Goal: Check status: Check status

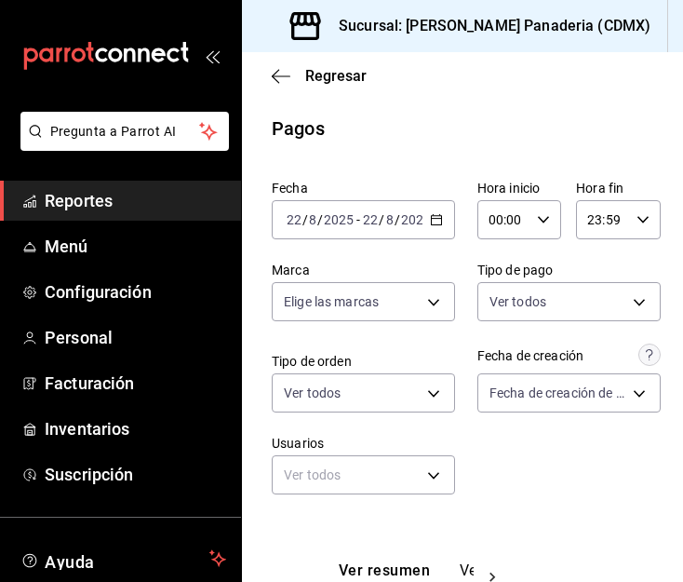
scroll to position [312, 0]
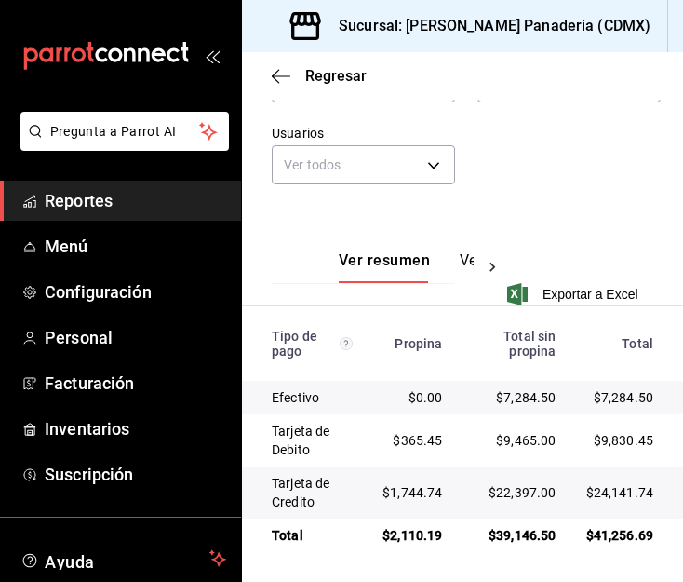
click at [75, 192] on span "Reportes" at bounding box center [135, 200] width 181 height 25
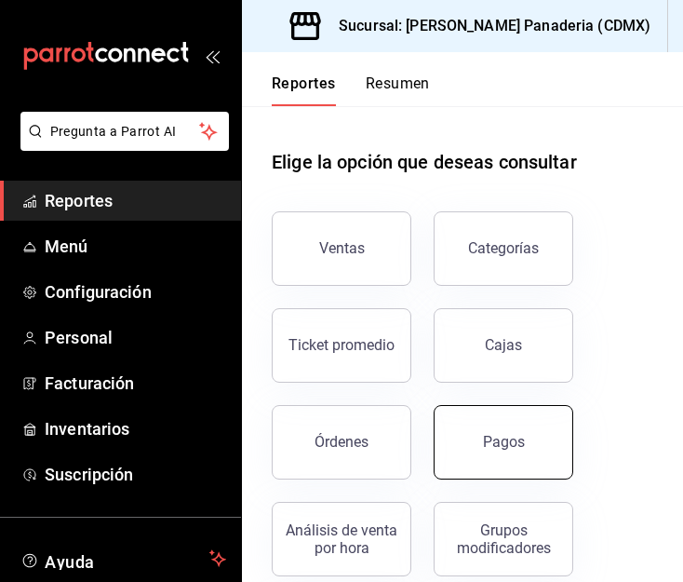
click at [486, 428] on button "Pagos" at bounding box center [504, 442] width 140 height 74
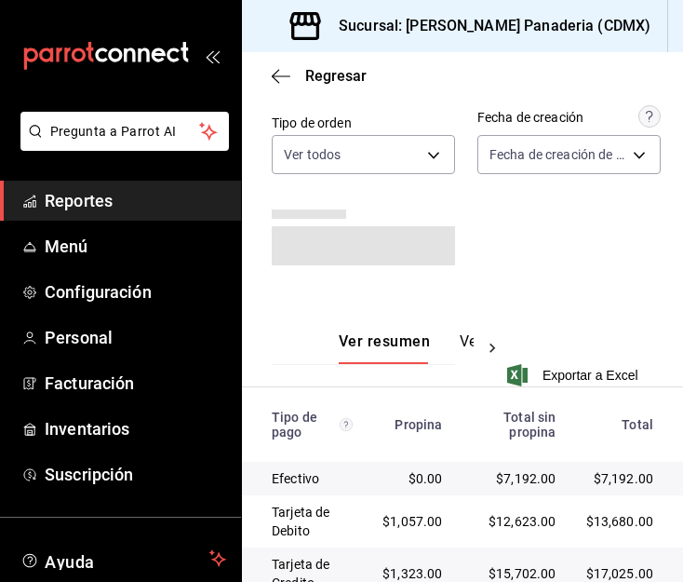
scroll to position [321, 0]
